Goal: Check status

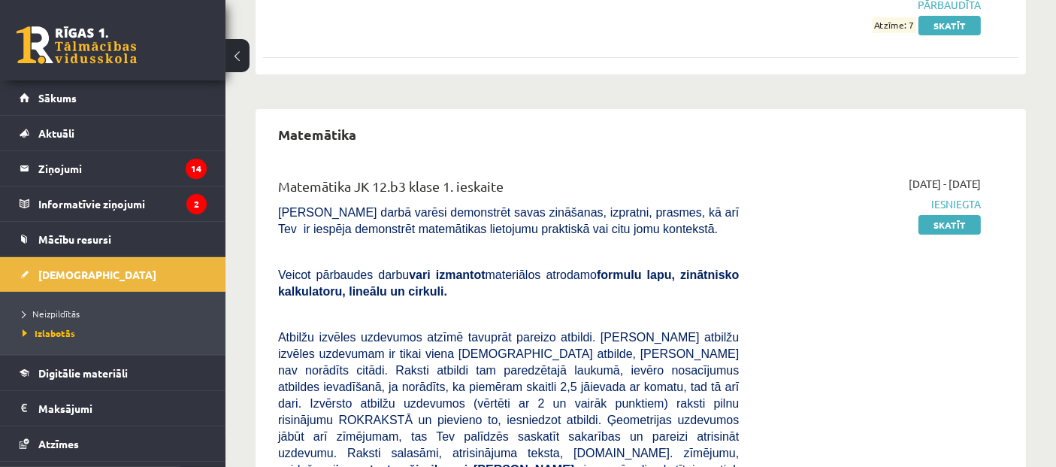
scroll to position [1861, 0]
click at [940, 226] on link "Skatīt" at bounding box center [949, 225] width 62 height 20
click at [144, 437] on link "Atzīmes" at bounding box center [113, 443] width 187 height 35
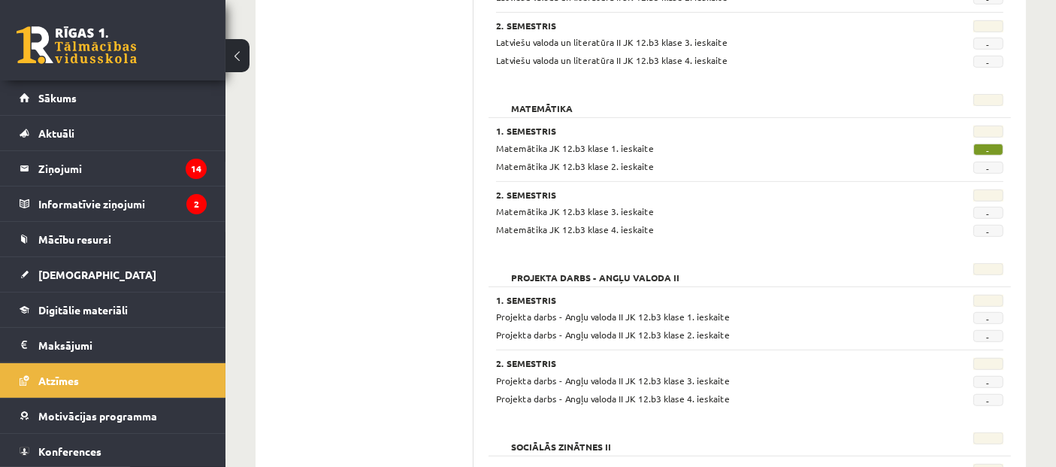
scroll to position [845, 0]
